Goal: Browse casually: Explore the website without a specific task or goal

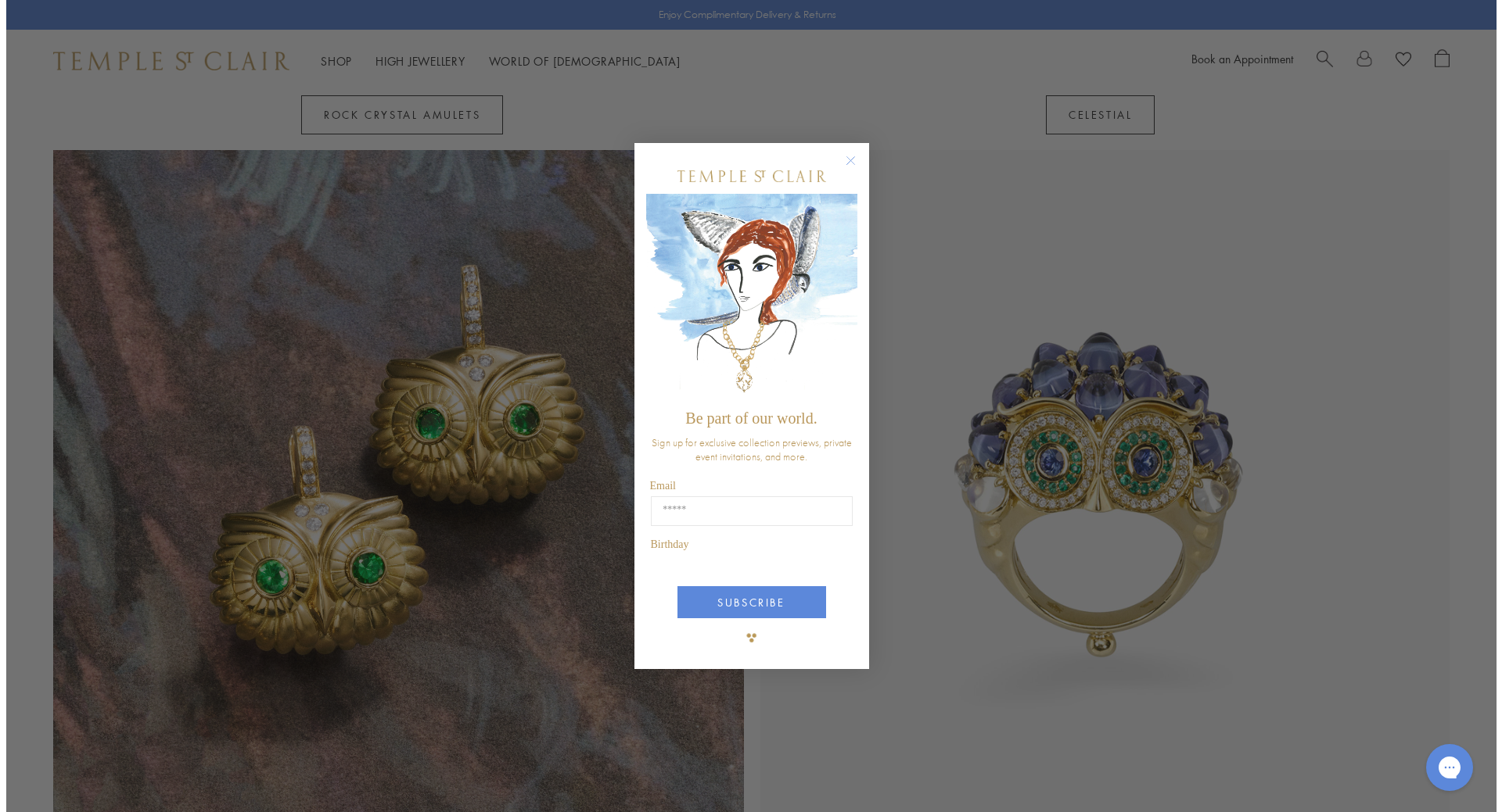
scroll to position [1726, 0]
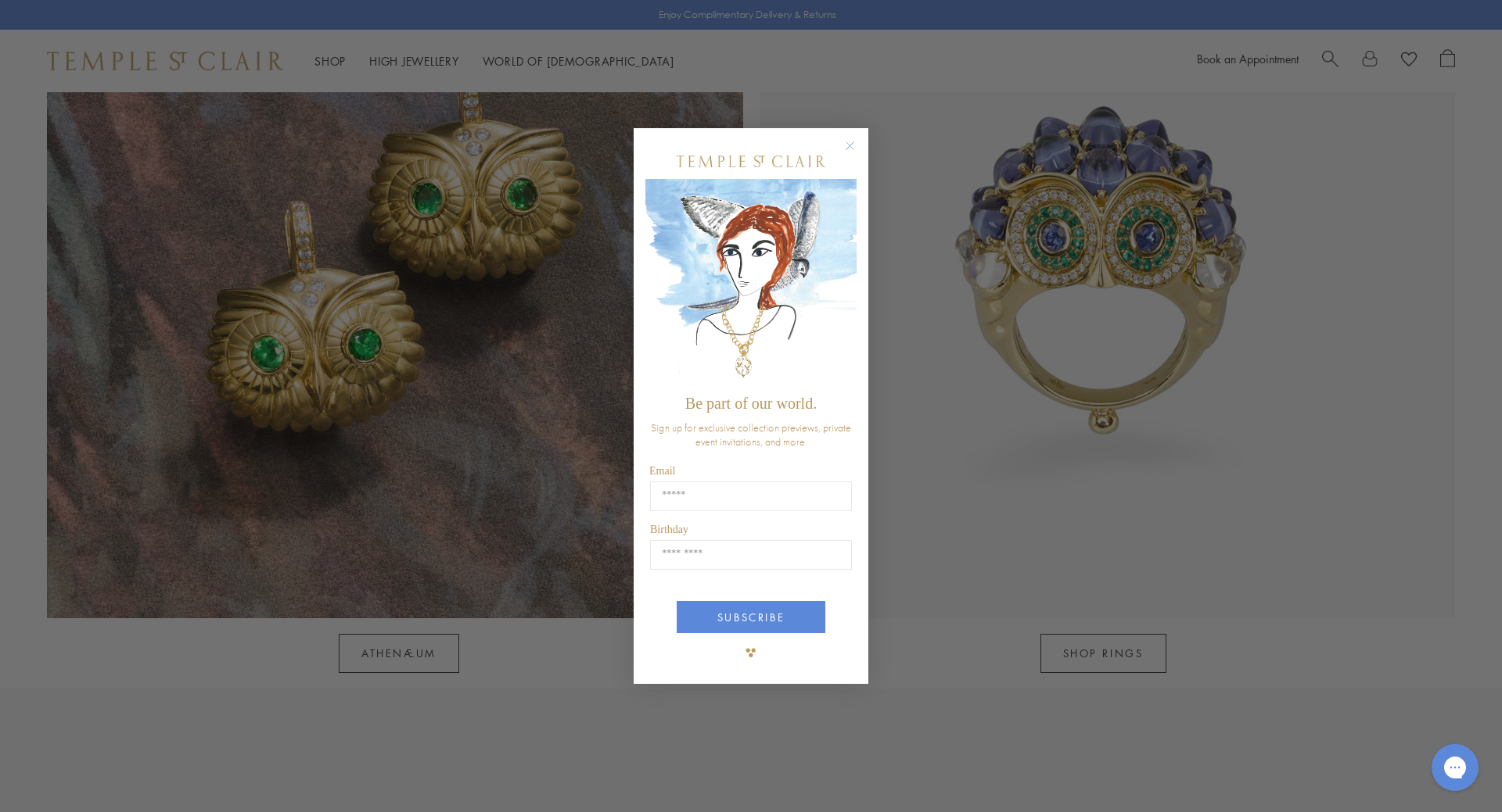
click at [856, 147] on circle "Close dialog" at bounding box center [850, 145] width 19 height 19
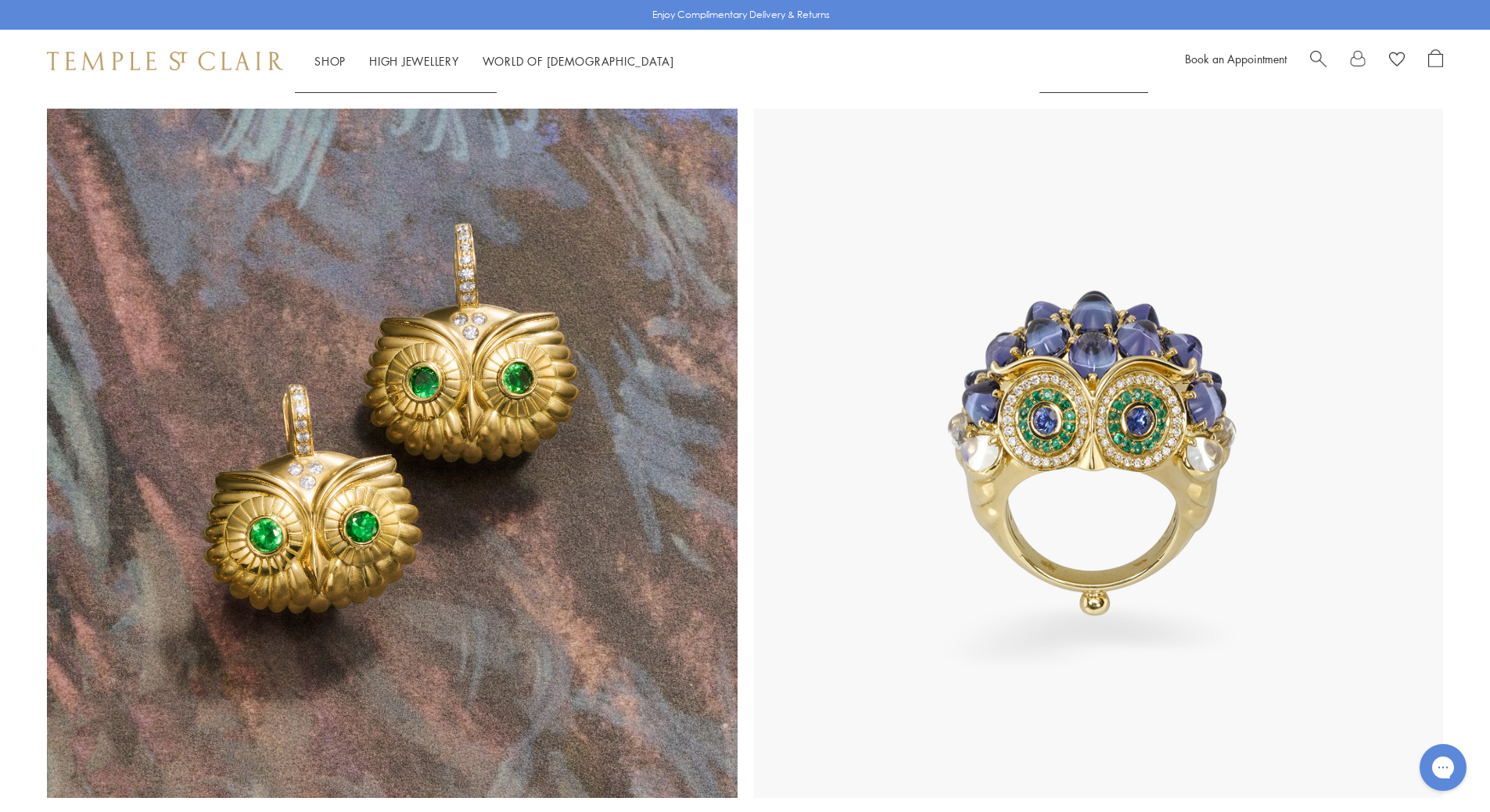
scroll to position [1720, 0]
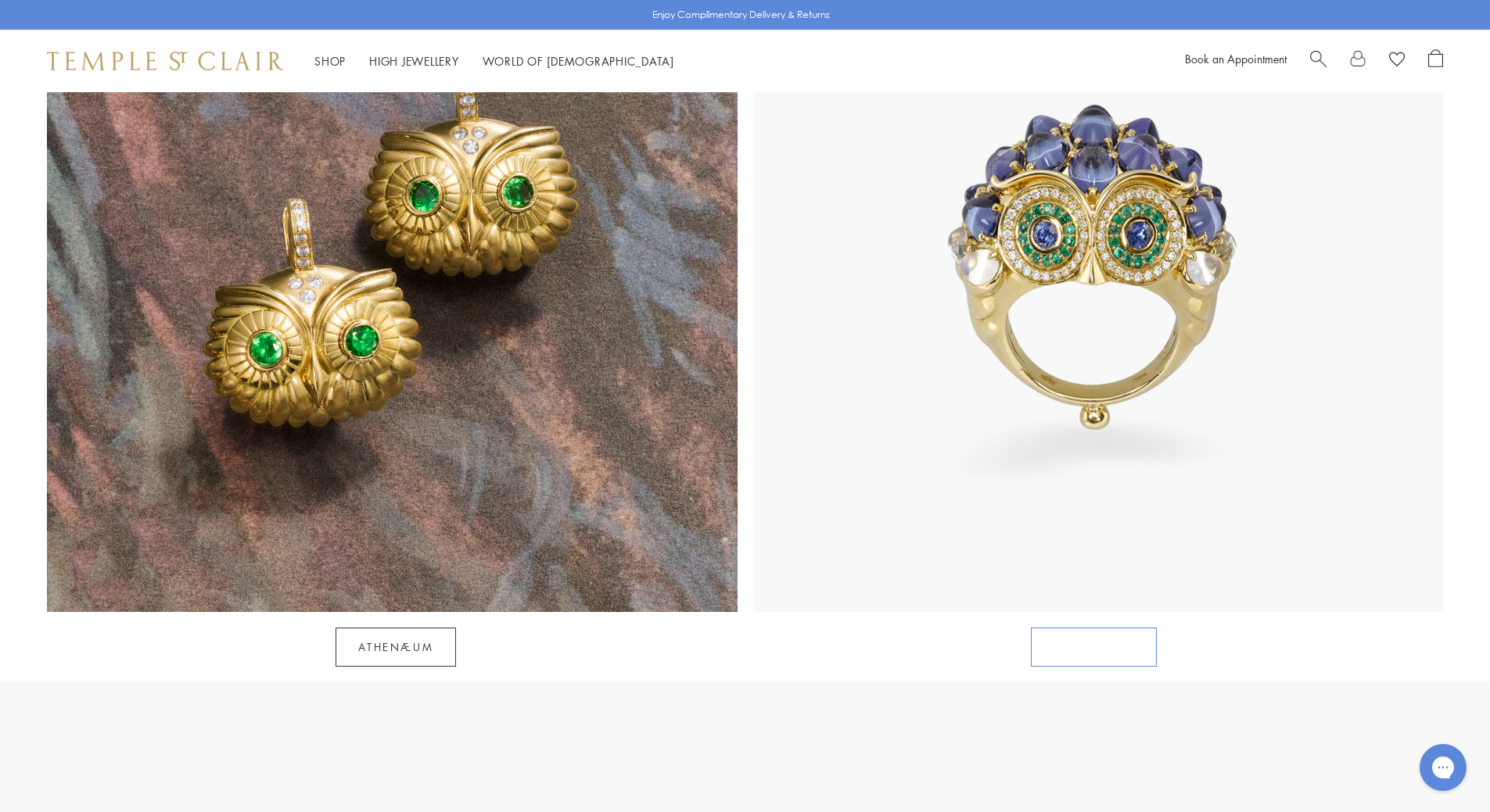
click at [1094, 628] on link "SHOP RINGS" at bounding box center [1094, 647] width 126 height 39
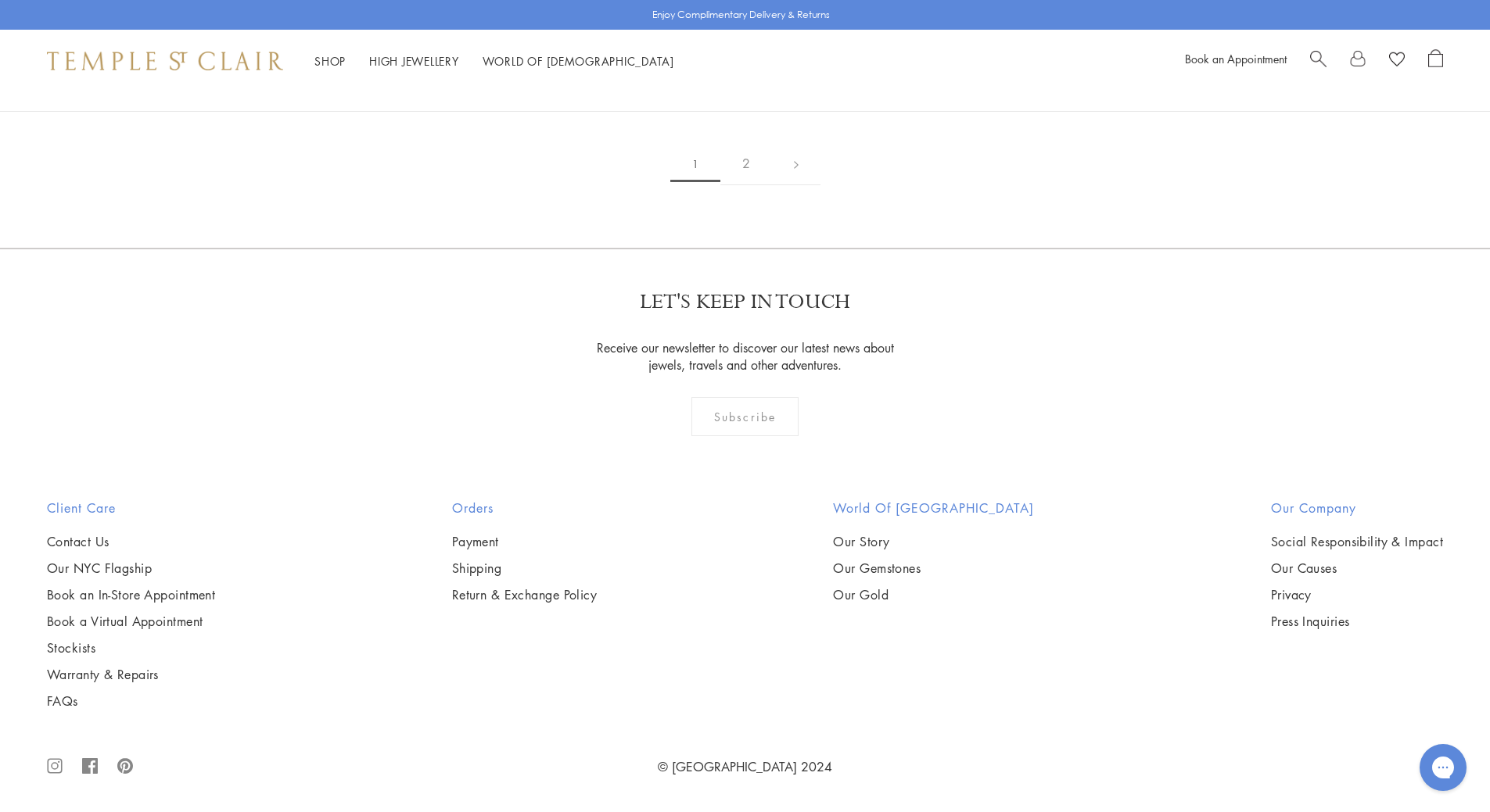
scroll to position [8546, 0]
click at [747, 185] on link "2" at bounding box center [746, 164] width 52 height 43
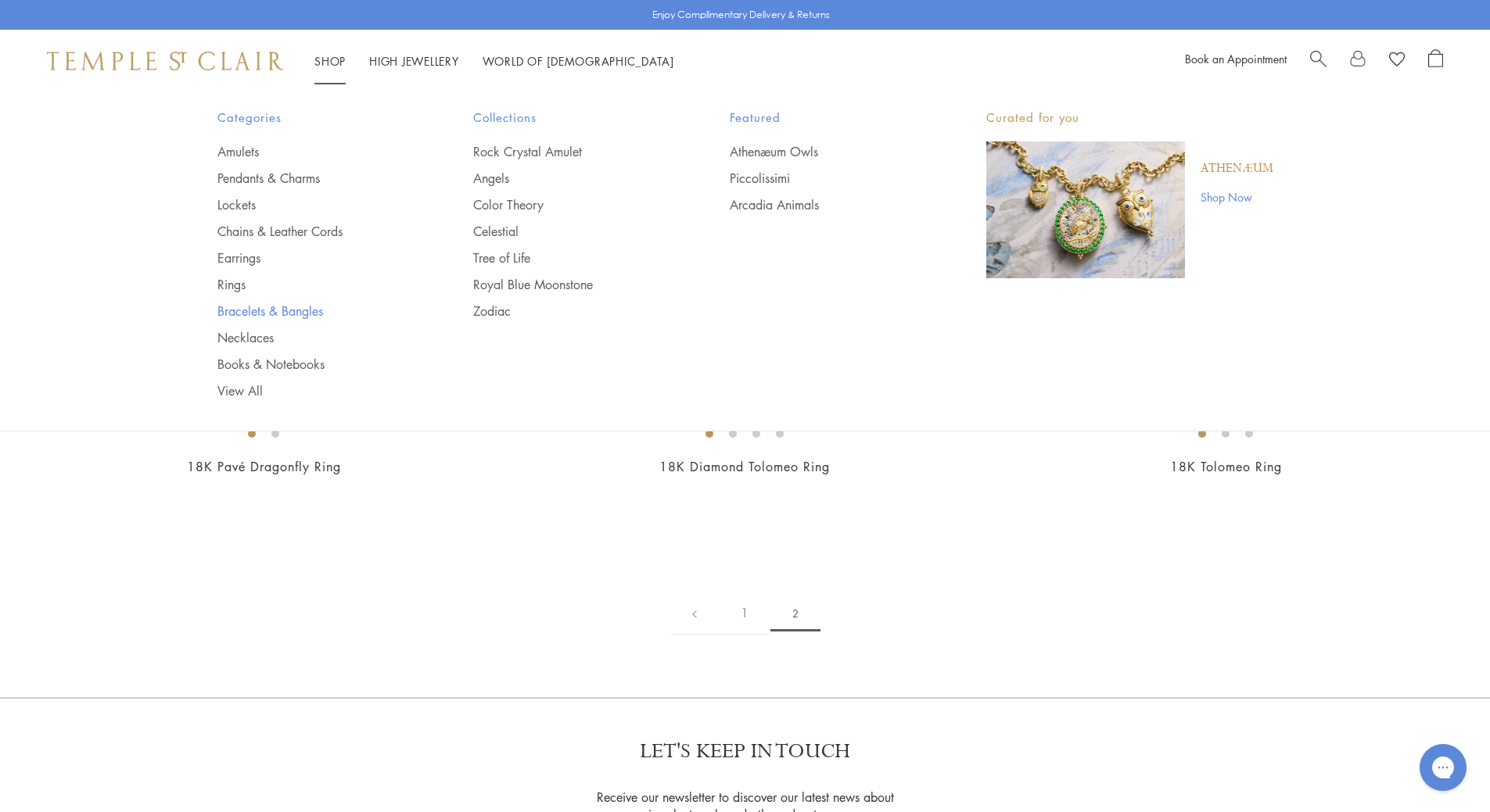
click at [241, 311] on link "Bracelets & Bangles" at bounding box center [314, 311] width 194 height 17
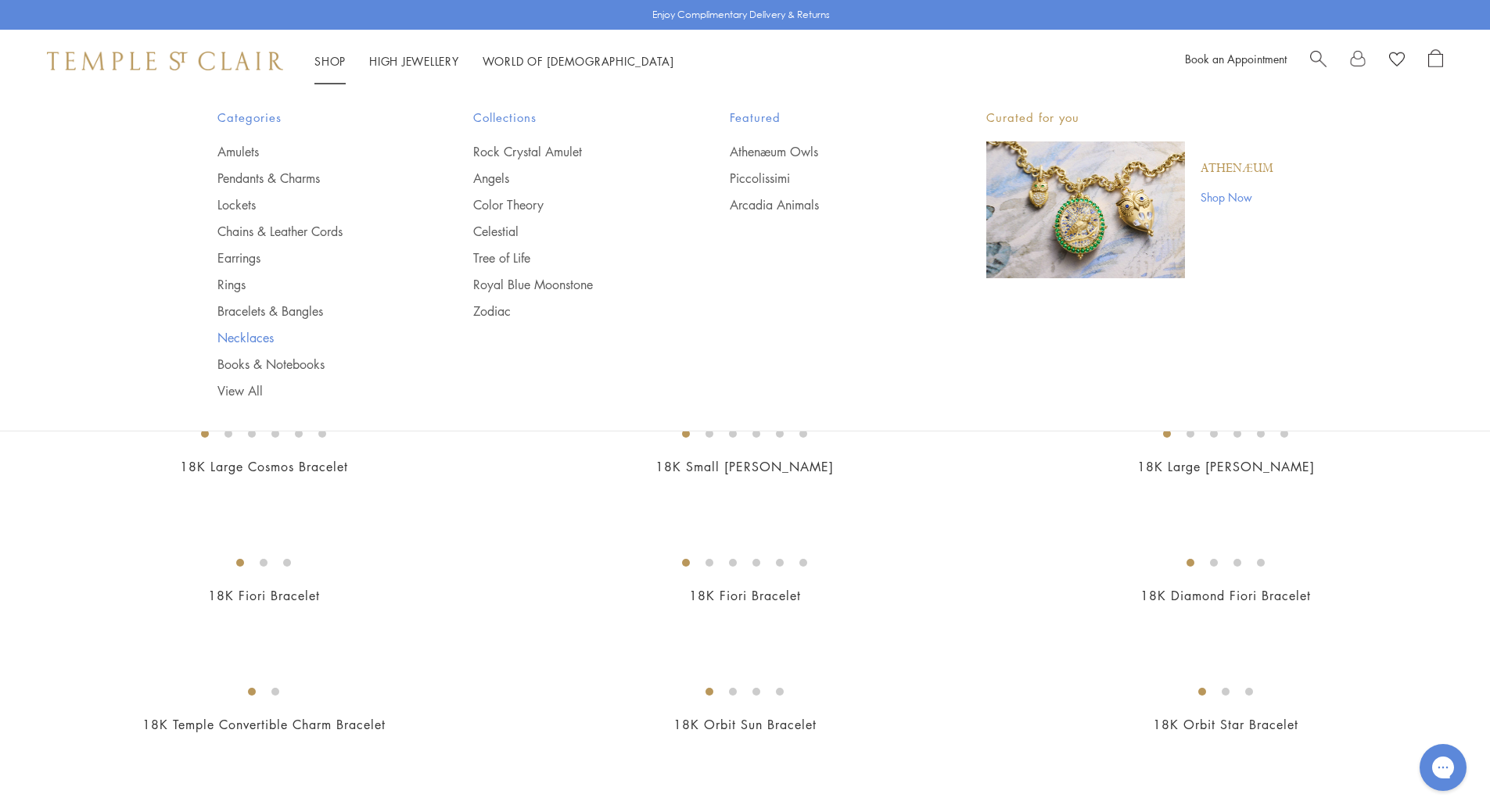
click at [234, 338] on link "Necklaces" at bounding box center [314, 338] width 194 height 17
